Goal: Find specific page/section

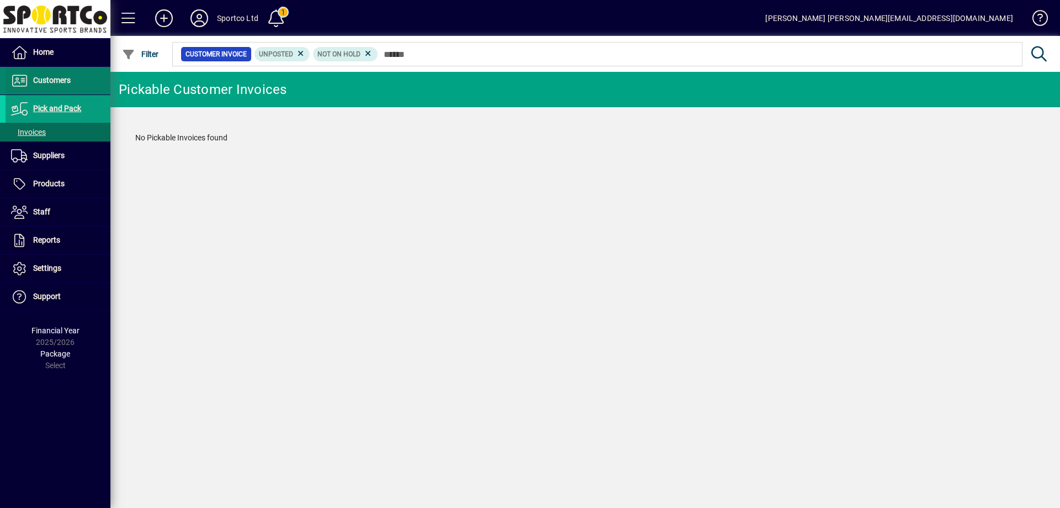
click at [54, 81] on span "Customers" at bounding box center [52, 80] width 38 height 9
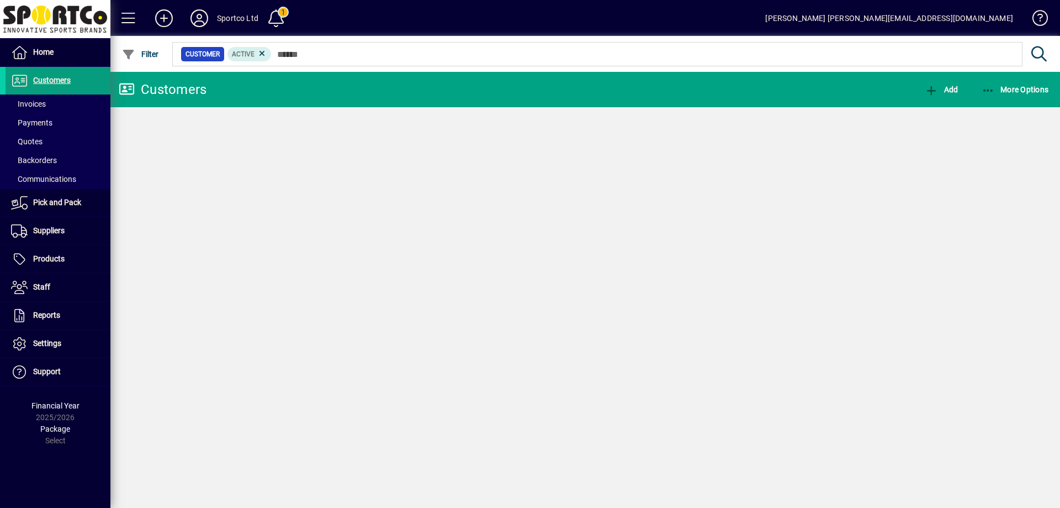
click at [37, 101] on span "Invoices" at bounding box center [28, 103] width 35 height 9
